Goal: Check status: Check status

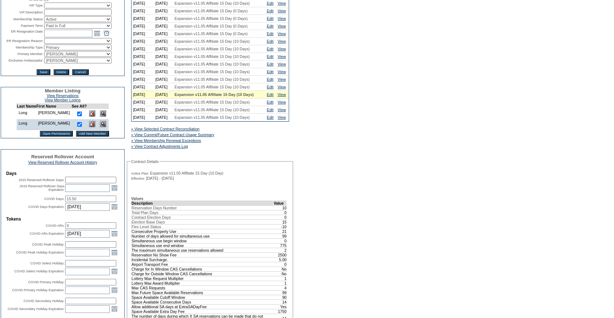
scroll to position [123, 0]
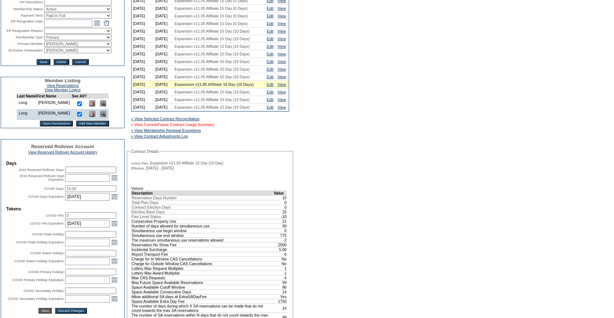
click at [214, 127] on link "» View Current/Future Contract Usage Summary" at bounding box center [172, 124] width 83 height 4
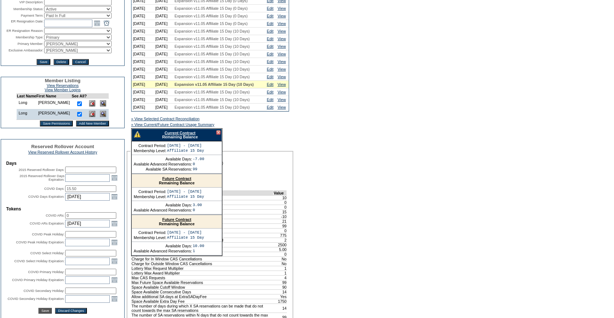
click at [179, 135] on link "Current Contract" at bounding box center [179, 133] width 31 height 4
click at [217, 135] on div at bounding box center [218, 132] width 4 height 4
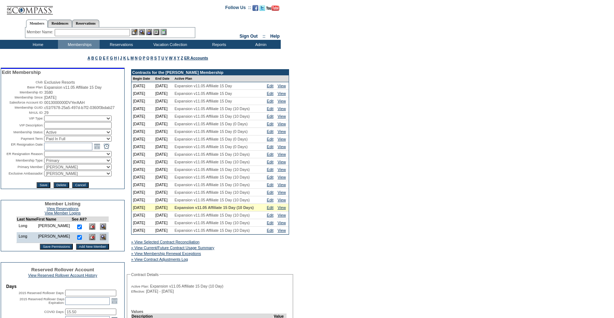
click at [75, 31] on input "text" at bounding box center [92, 32] width 75 height 7
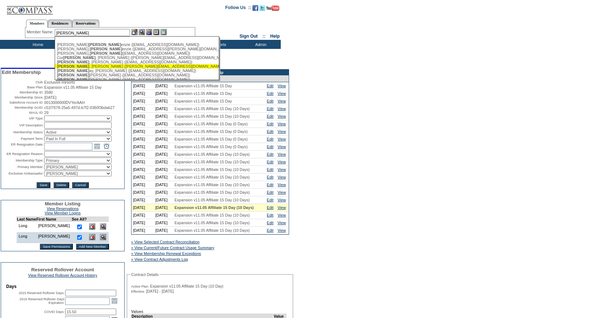
click at [77, 66] on div "[PERSON_NAME] ([PERSON_NAME][EMAIL_ADDRESS][DOMAIN_NAME])" at bounding box center [136, 66] width 159 height 4
type input "[PERSON_NAME] ([PERSON_NAME][EMAIL_ADDRESS][DOMAIN_NAME])"
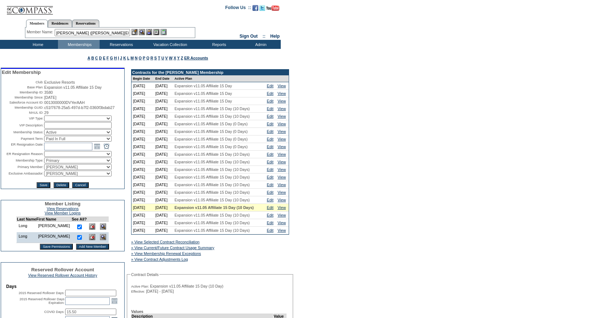
click at [151, 30] on img at bounding box center [149, 32] width 6 height 6
click at [134, 29] on img at bounding box center [135, 32] width 6 height 6
